Goal: Transaction & Acquisition: Purchase product/service

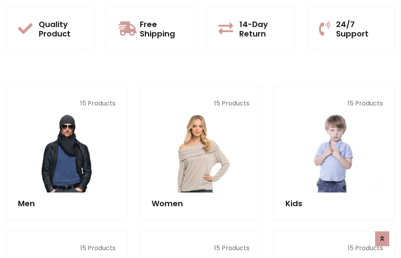
scroll to position [637, 0]
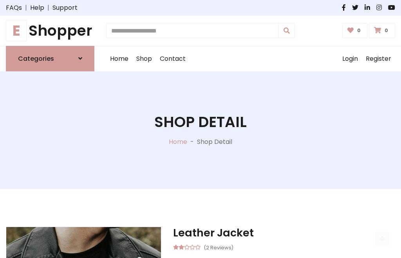
click at [50, 31] on h1 "E Shopper" at bounding box center [50, 31] width 88 height 18
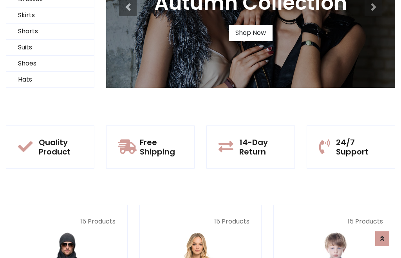
scroll to position [76, 0]
